Goal: Navigation & Orientation: Find specific page/section

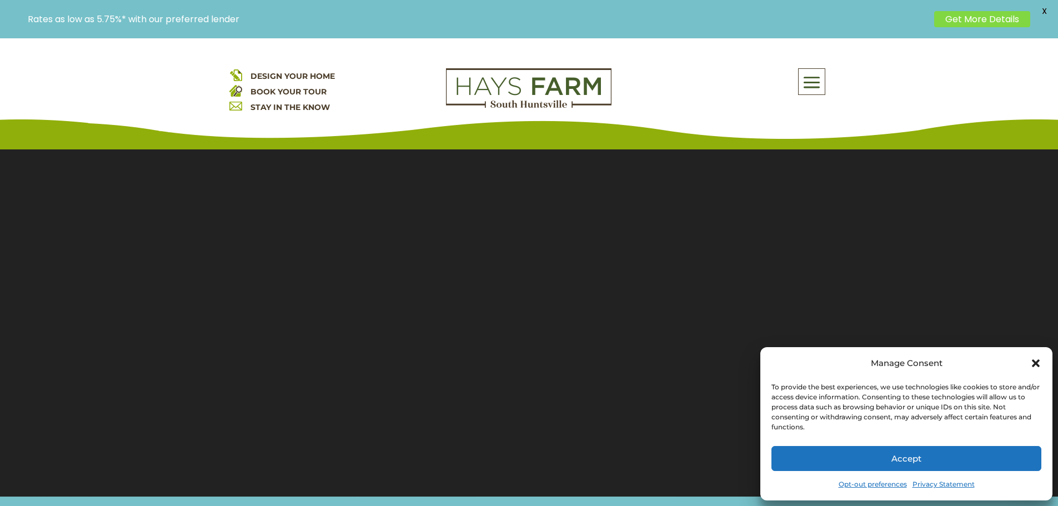
click at [1043, 362] on div "Manage Consent To provide the best experiences, we use technologies like cookie…" at bounding box center [906, 423] width 292 height 153
click at [1041, 367] on icon "Close dialog" at bounding box center [1035, 363] width 11 height 11
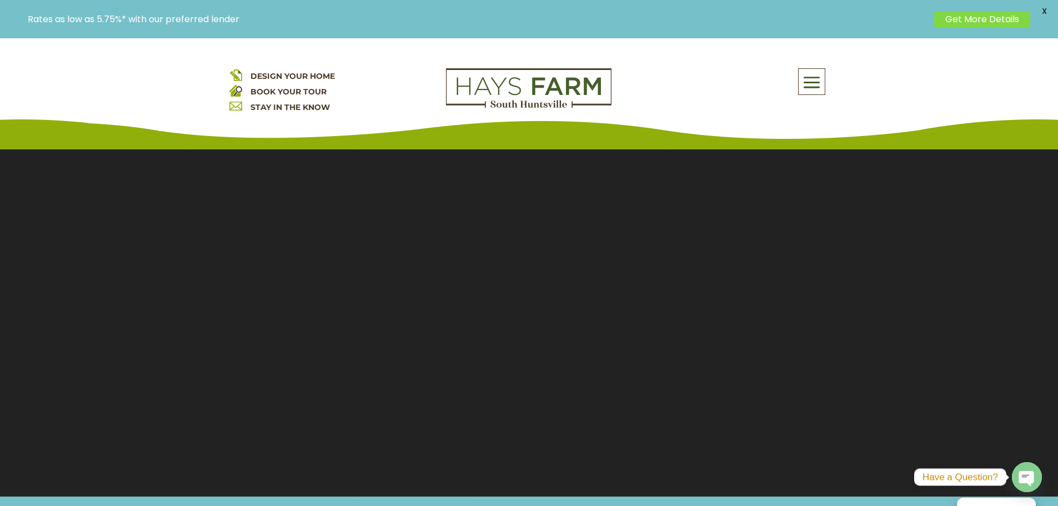
click at [813, 79] on span at bounding box center [812, 83] width 26 height 26
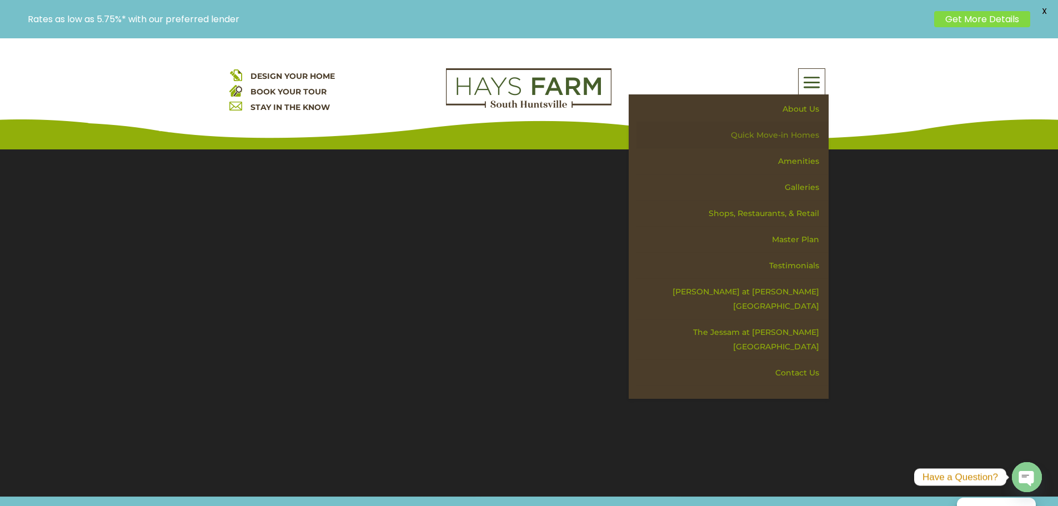
click at [784, 134] on link "Quick Move-in Homes" at bounding box center [733, 135] width 192 height 26
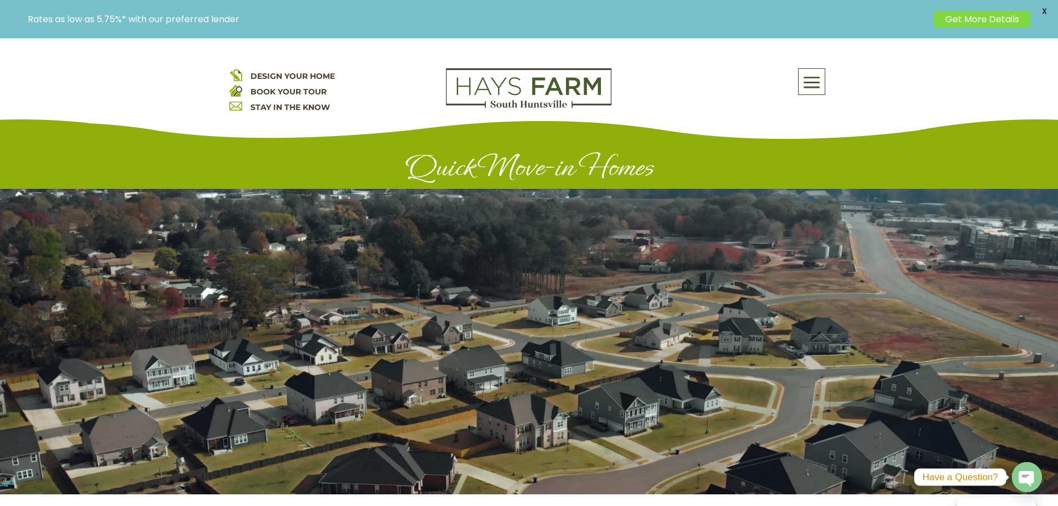
click at [812, 78] on span at bounding box center [812, 83] width 26 height 26
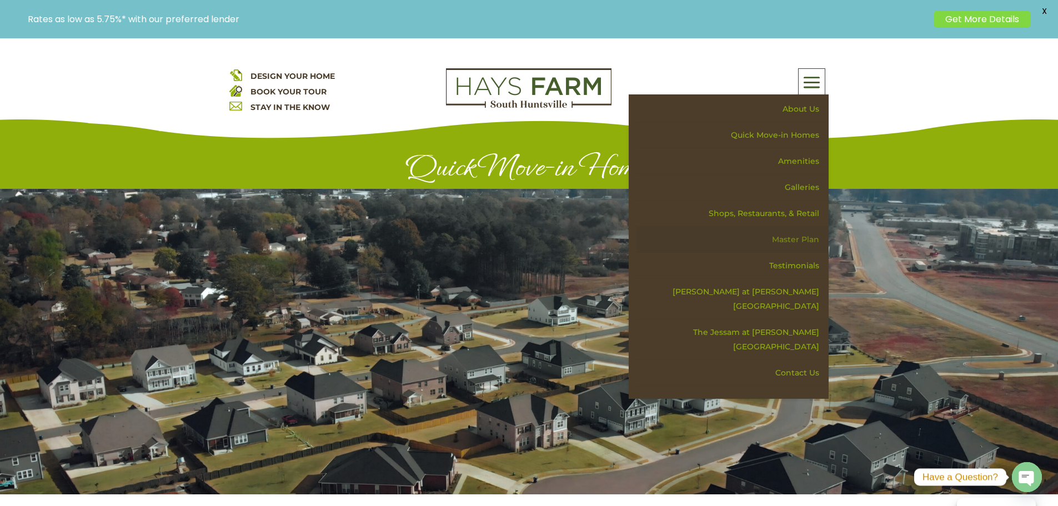
click at [801, 241] on link "Master Plan" at bounding box center [733, 240] width 192 height 26
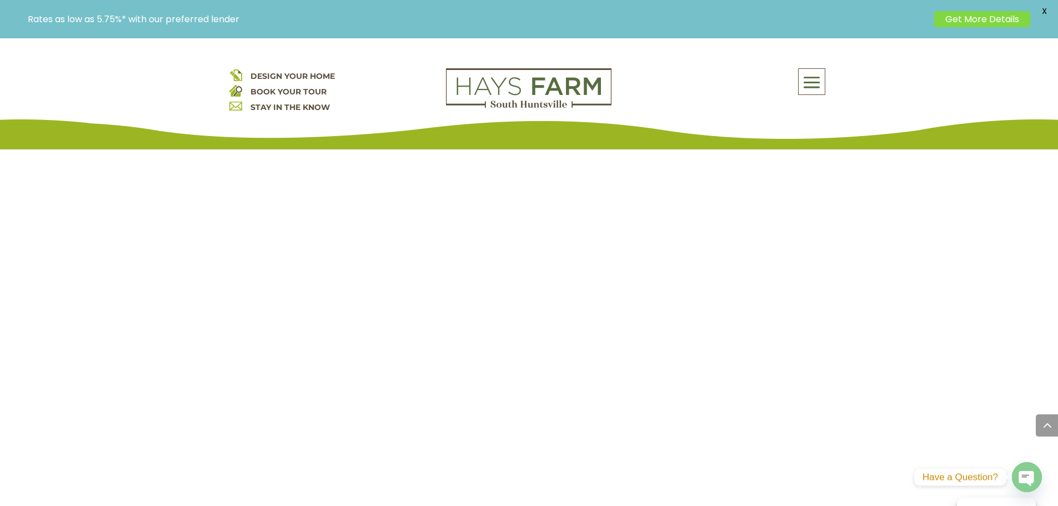
scroll to position [944, 0]
